Goal: Check status

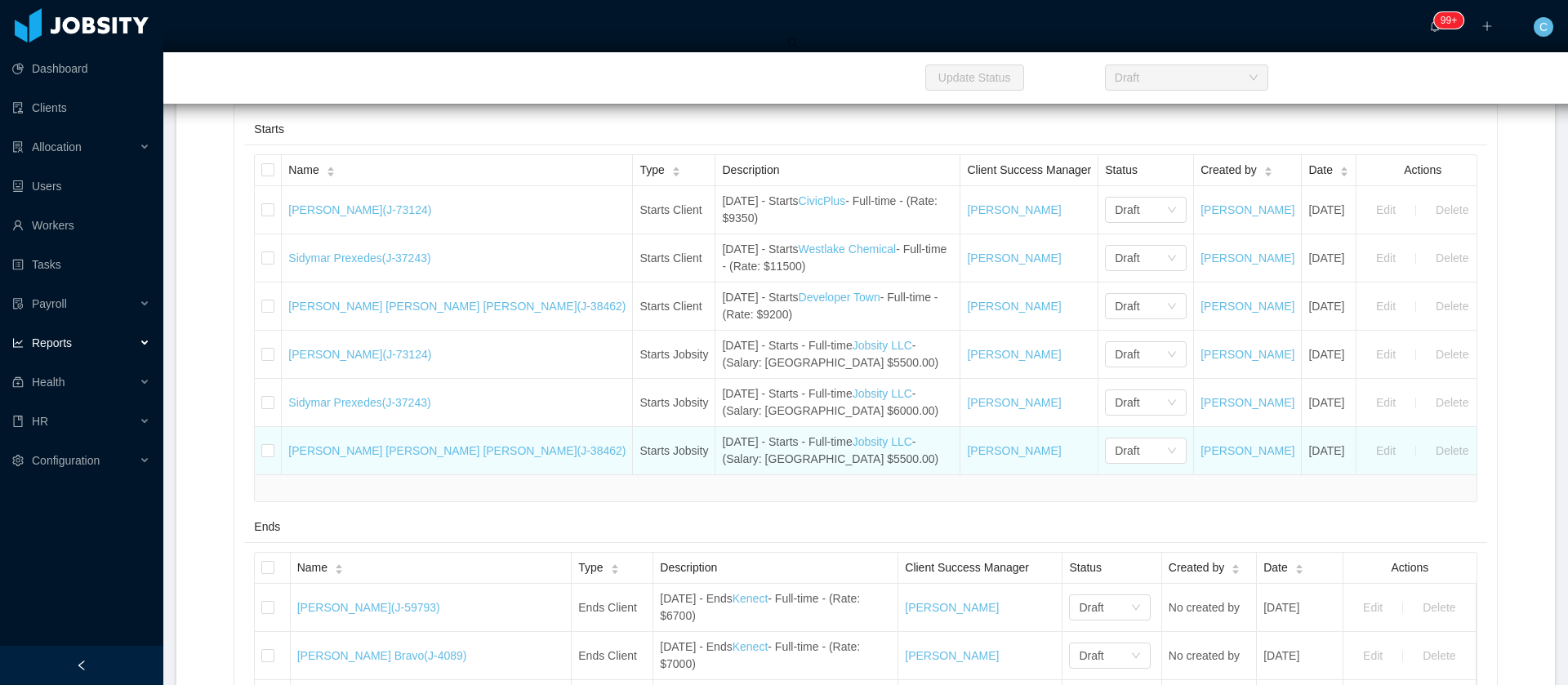
scroll to position [122, 0]
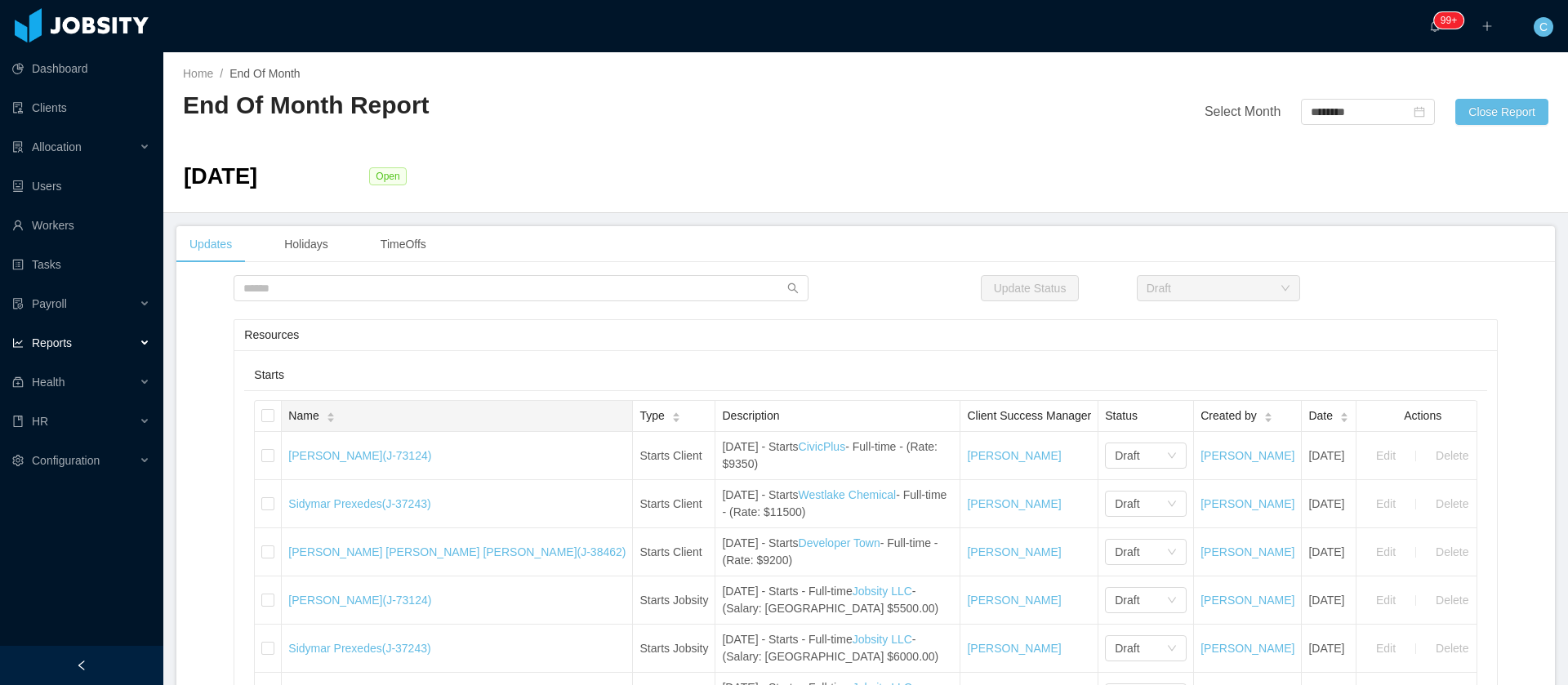
scroll to position [122, 0]
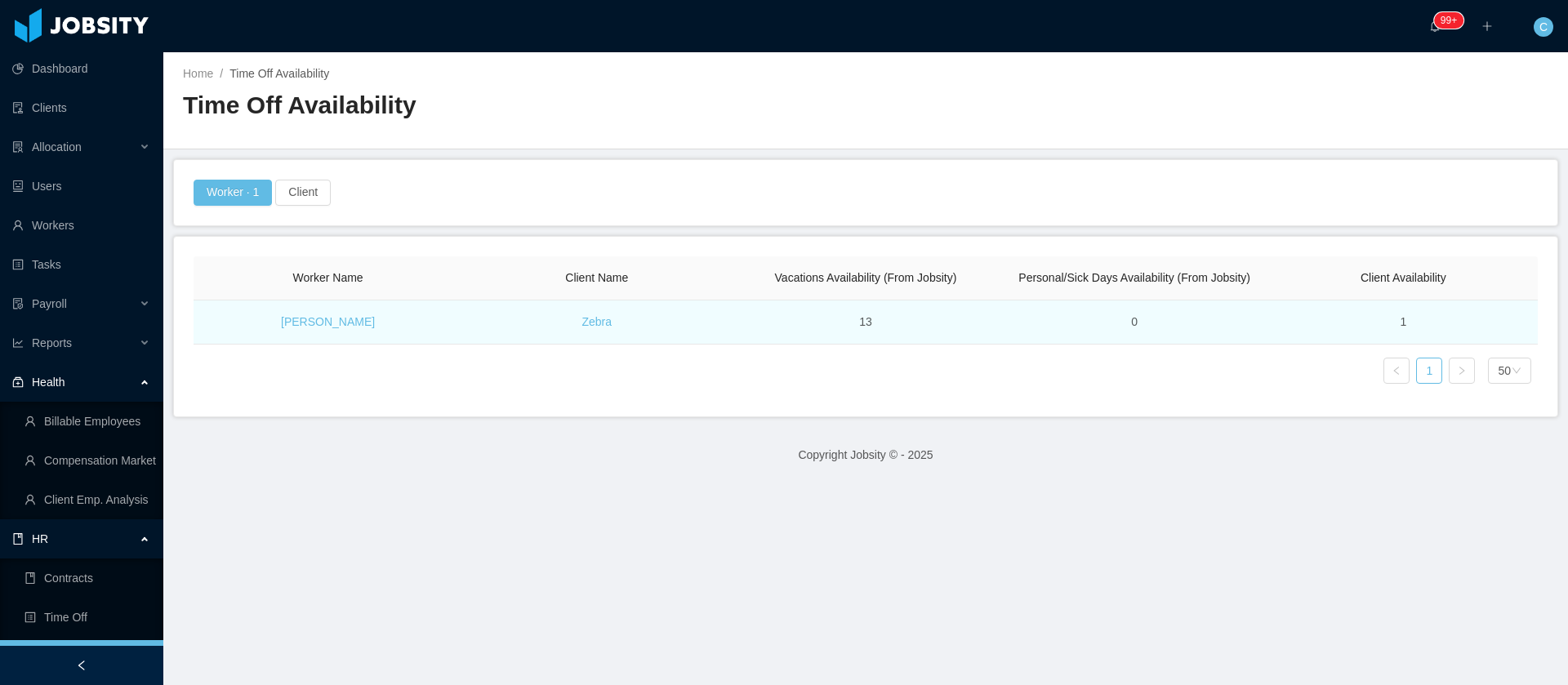
scroll to position [122, 0]
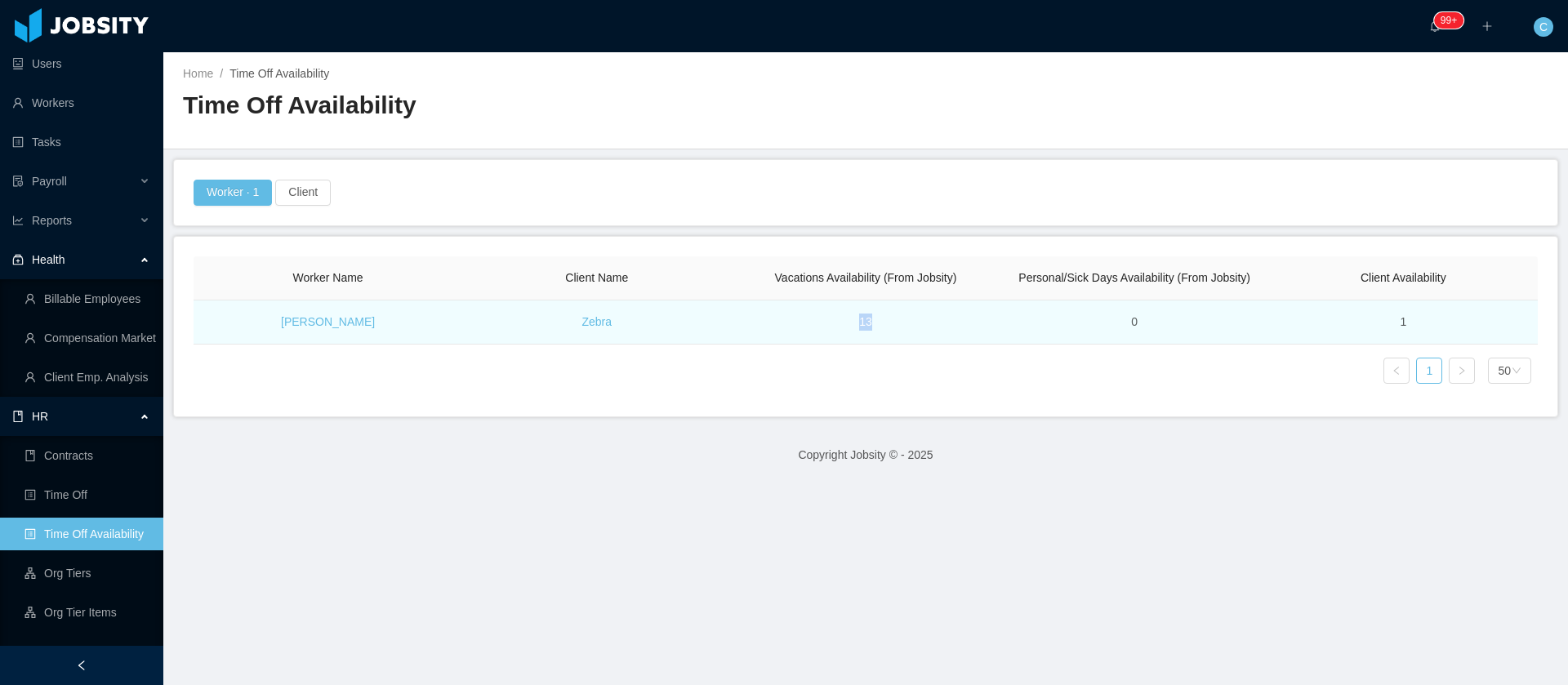
drag, startPoint x: 837, startPoint y: 321, endPoint x: 871, endPoint y: 321, distance: 34.0
click at [871, 321] on td "13" at bounding box center [865, 322] width 269 height 44
click at [854, 328] on td "13" at bounding box center [865, 322] width 269 height 44
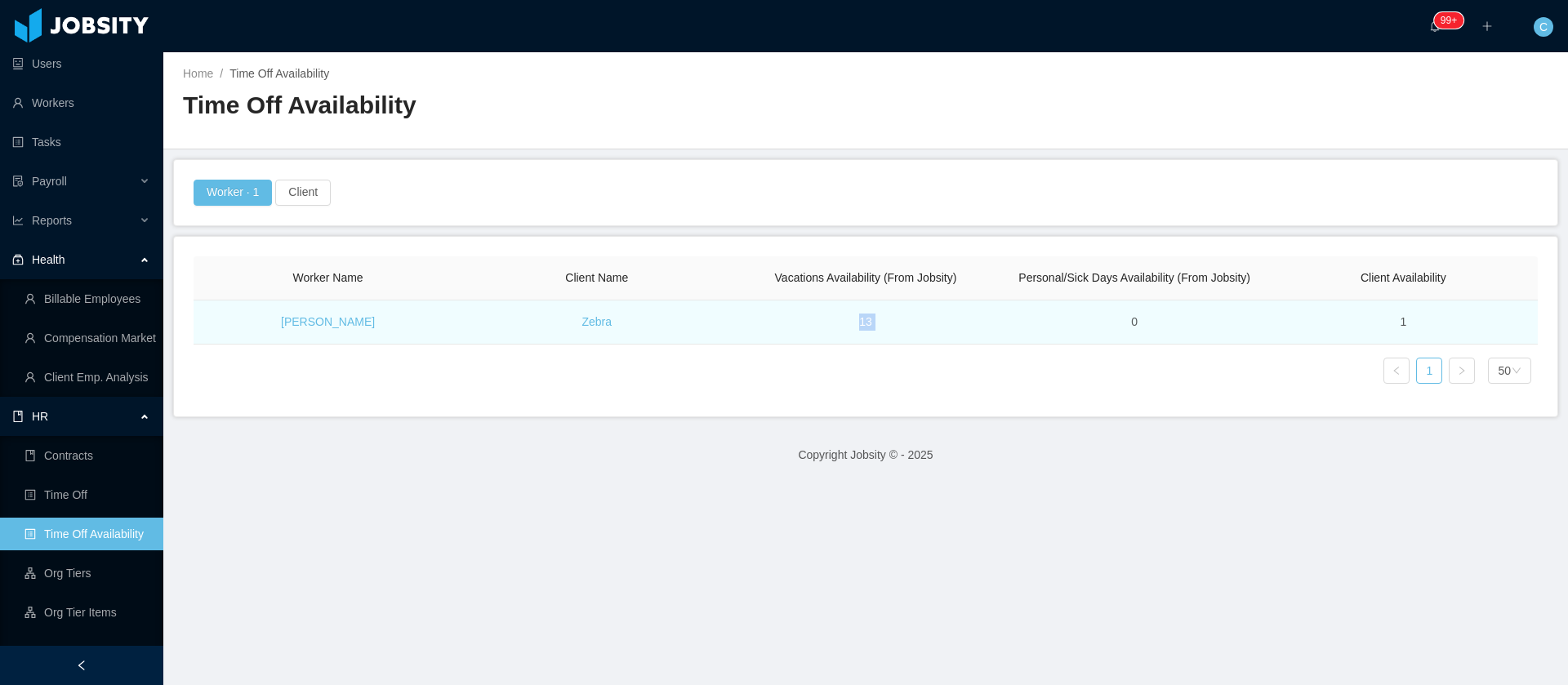
click at [854, 328] on td "13" at bounding box center [865, 322] width 269 height 44
